Goal: Book appointment/travel/reservation

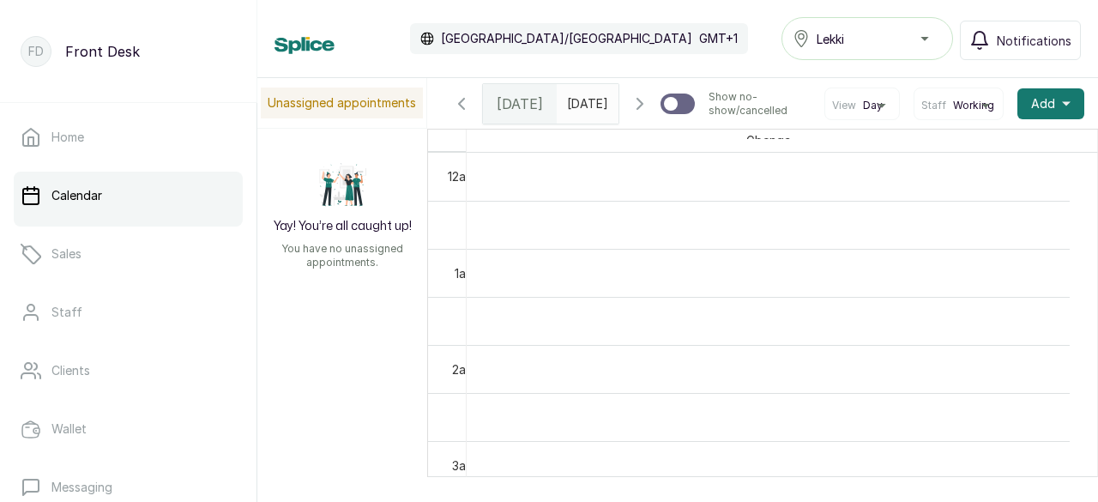
scroll to position [1161, 0]
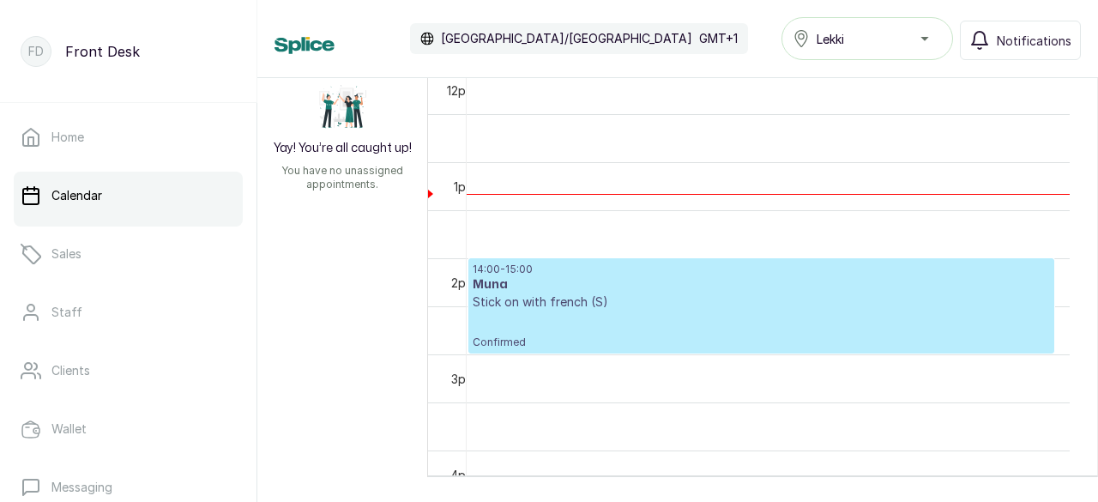
click at [631, 282] on h3 "Muna" at bounding box center [761, 284] width 577 height 17
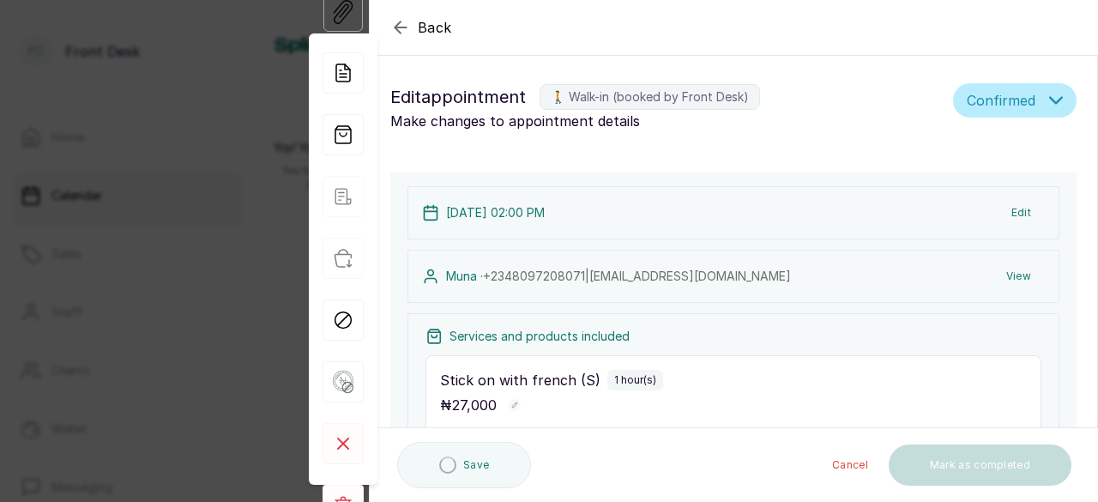
type input "2:00 pm"
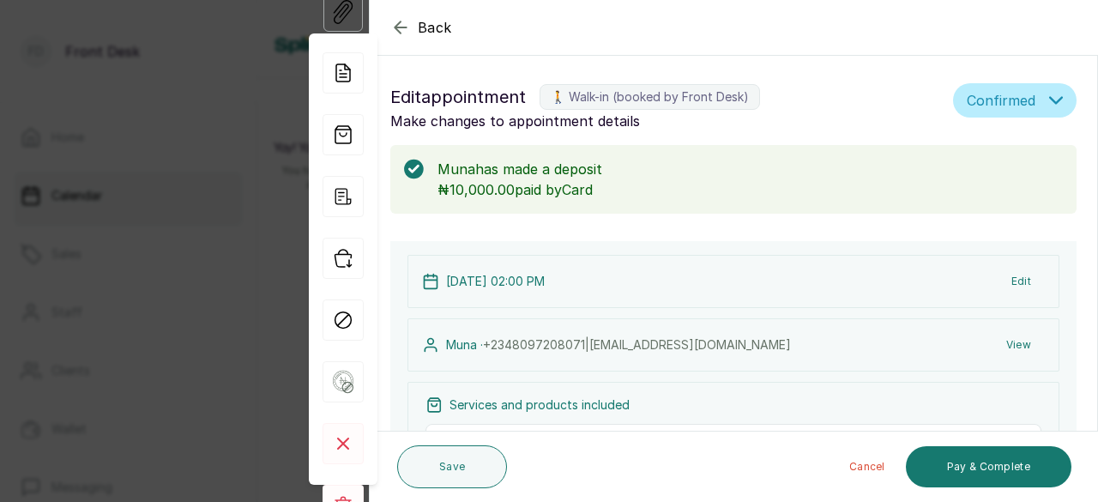
click at [398, 26] on icon "button" at bounding box center [400, 27] width 21 height 21
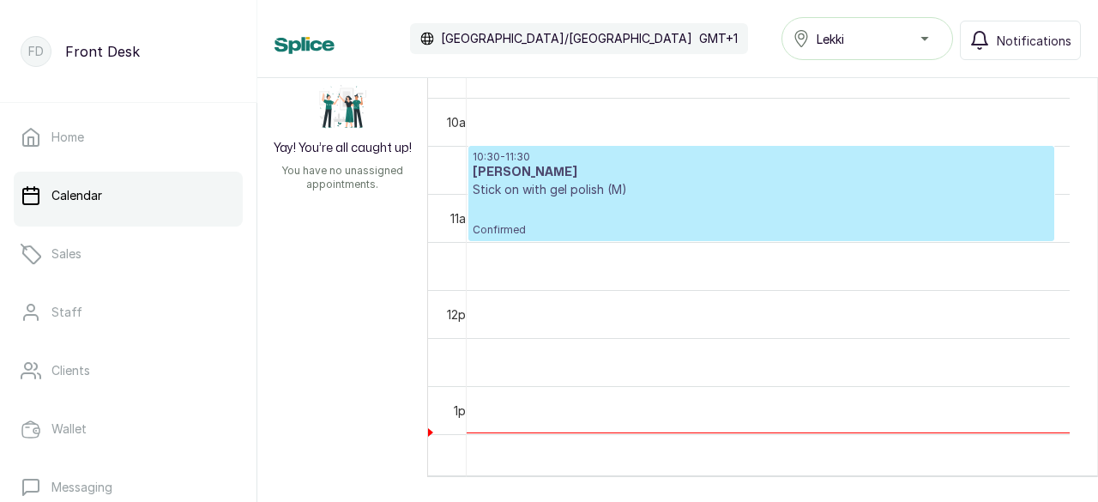
scroll to position [921, 0]
